Goal: Go to known website: Access a specific website the user already knows

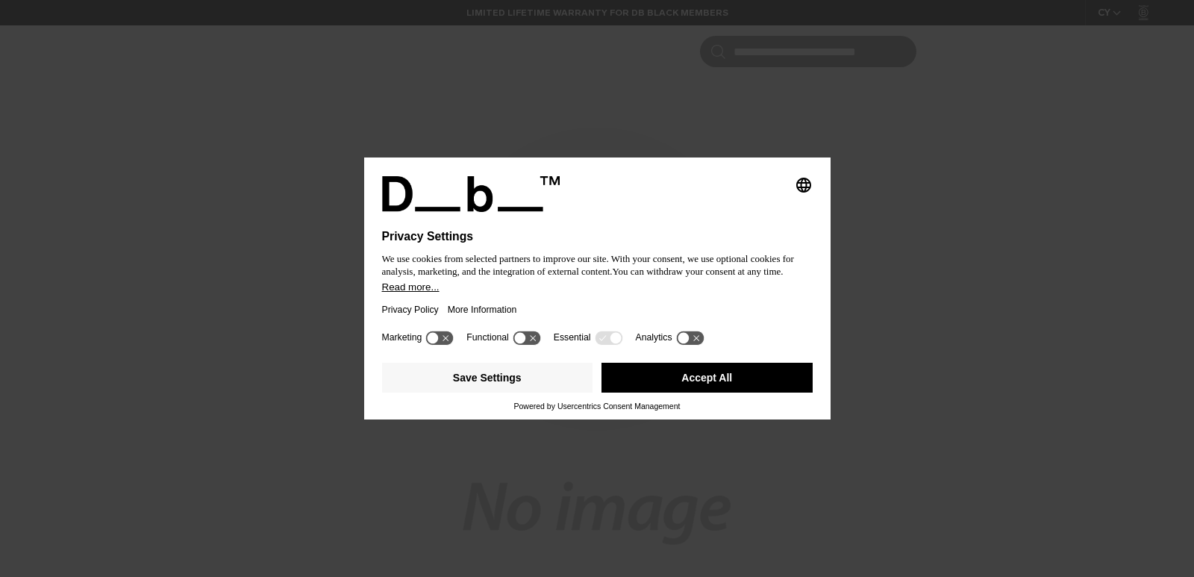
click at [674, 377] on button "Accept All" at bounding box center [707, 378] width 211 height 30
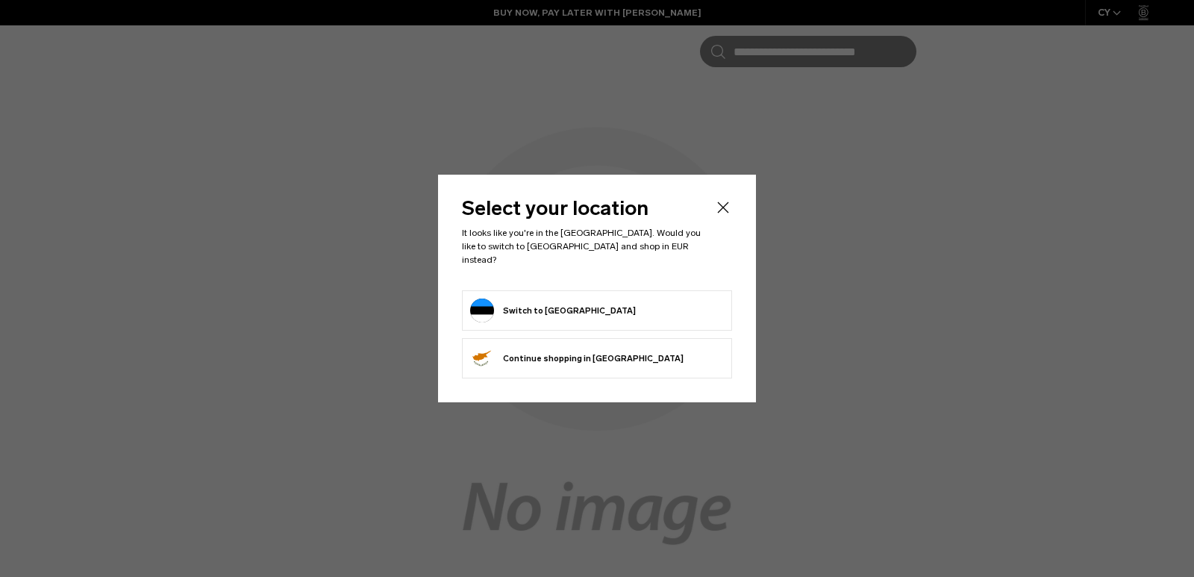
click at [540, 309] on button "Switch to [GEOGRAPHIC_DATA]" at bounding box center [553, 311] width 166 height 24
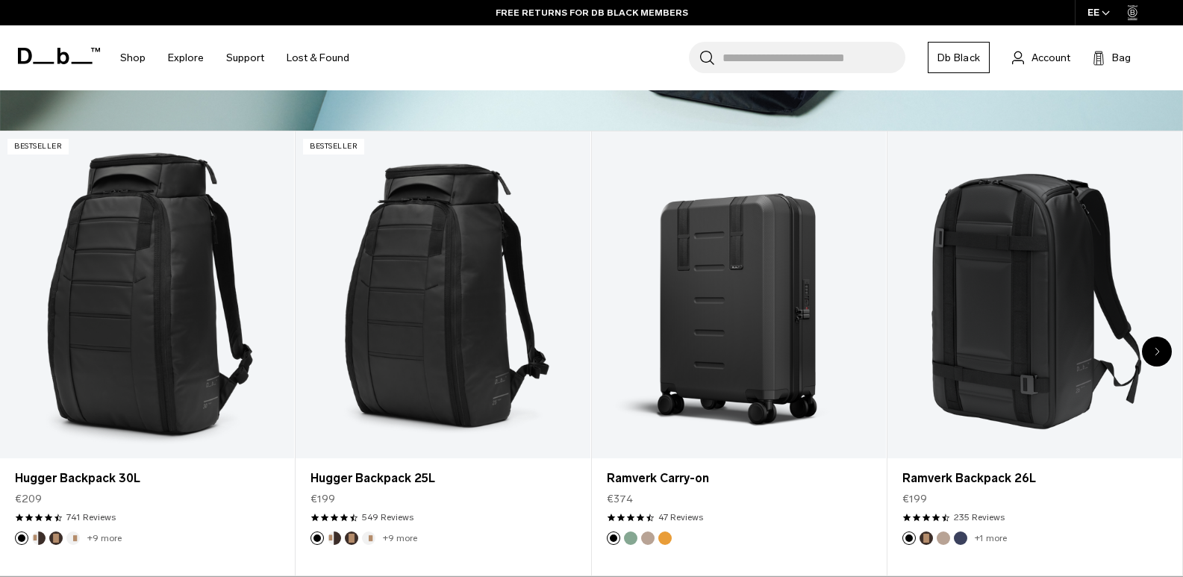
scroll to position [582, 0]
